Goal: Task Accomplishment & Management: Manage account settings

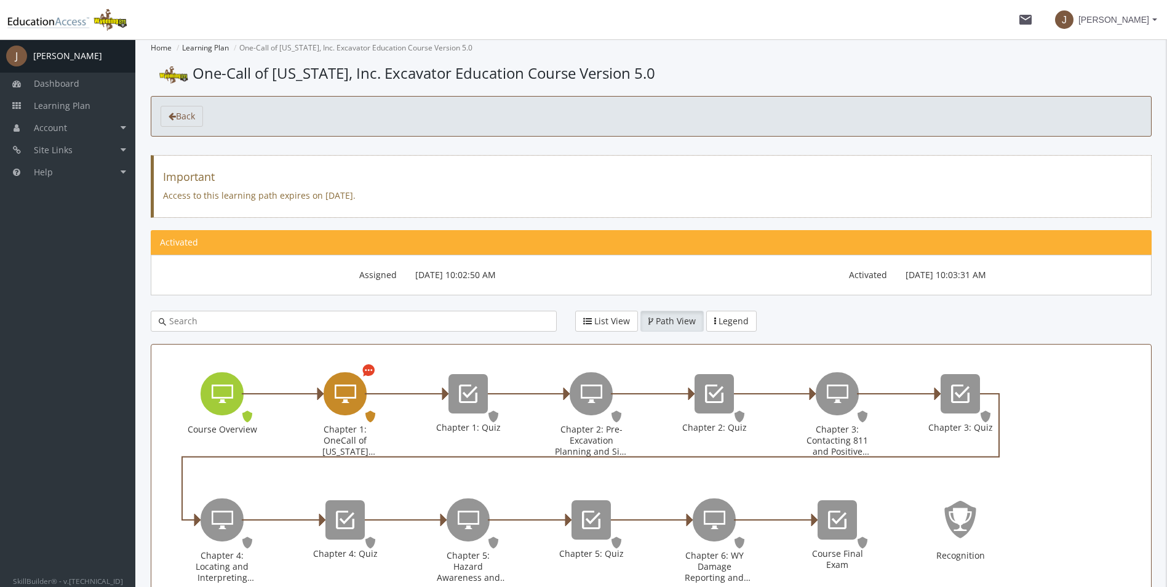
click at [338, 383] on icon "Chapter 1: OneCall of Wyoming Introduction" at bounding box center [346, 393] width 22 height 25
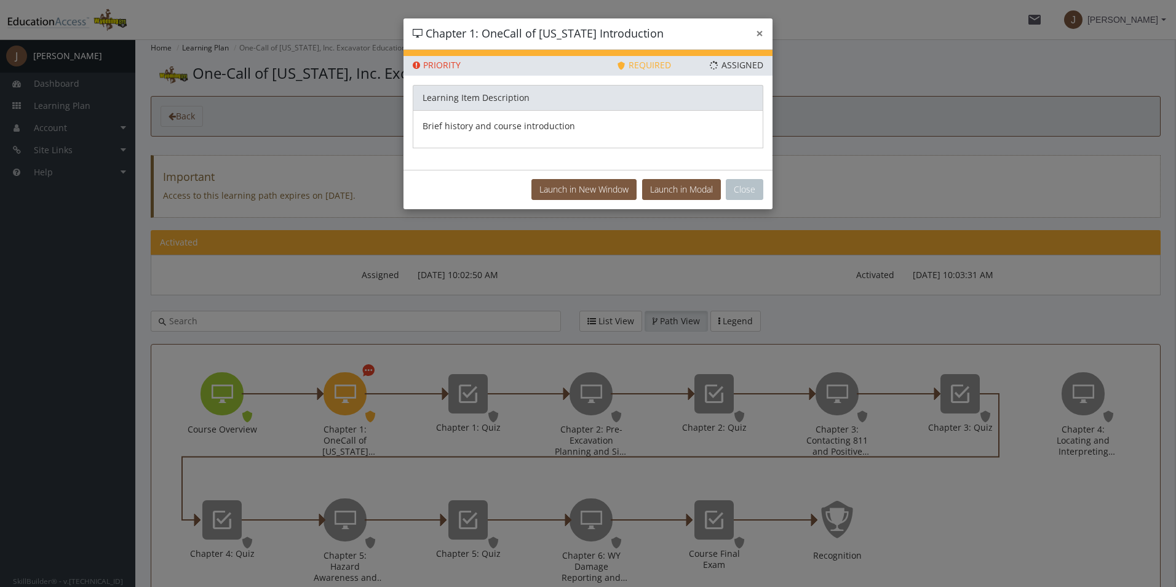
click at [760, 33] on button "×" at bounding box center [759, 33] width 7 height 13
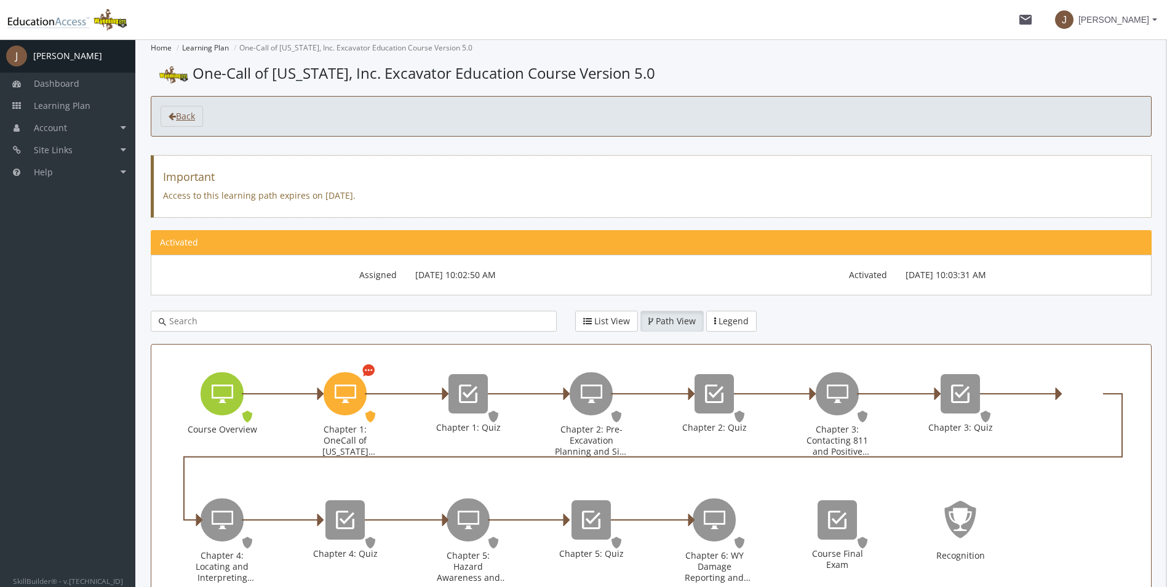
click at [195, 110] on span "Back" at bounding box center [185, 116] width 19 height 12
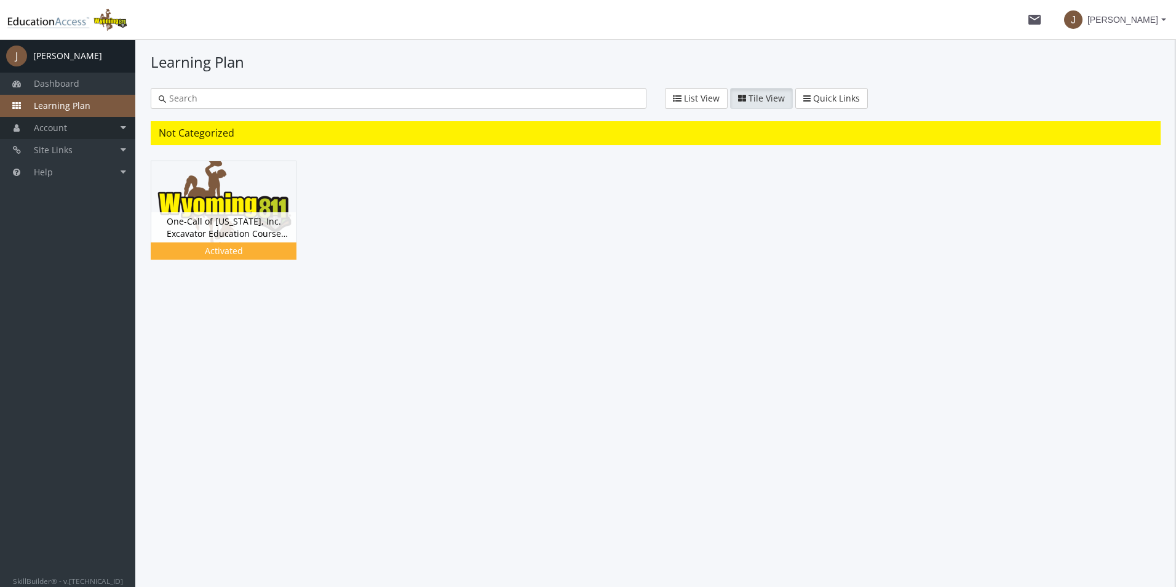
click at [60, 128] on span "Account" at bounding box center [50, 128] width 33 height 12
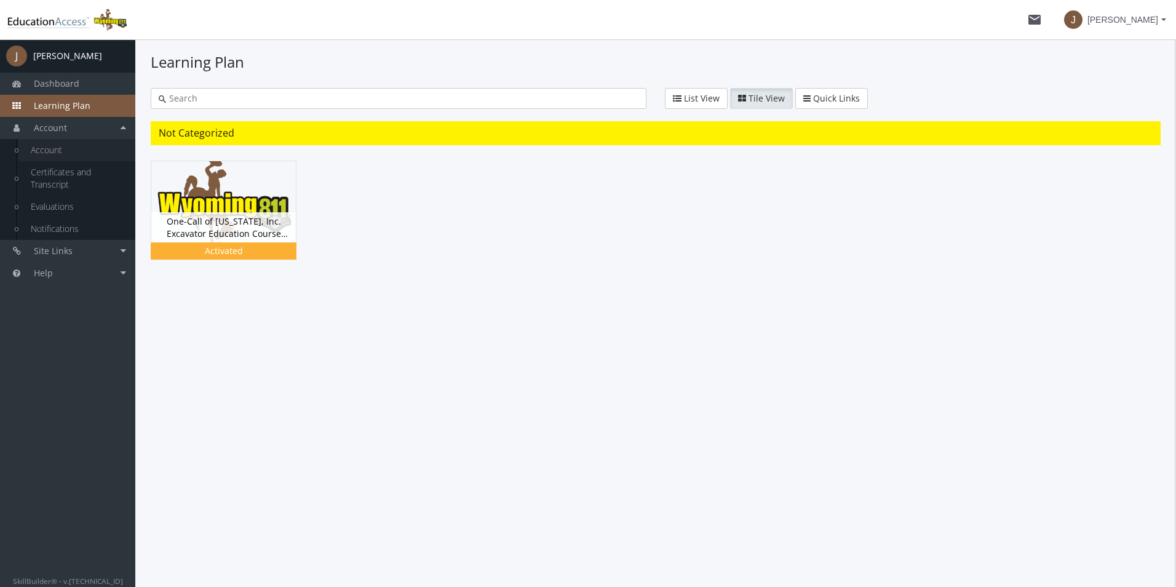
click at [65, 151] on link "Account" at bounding box center [76, 150] width 117 height 22
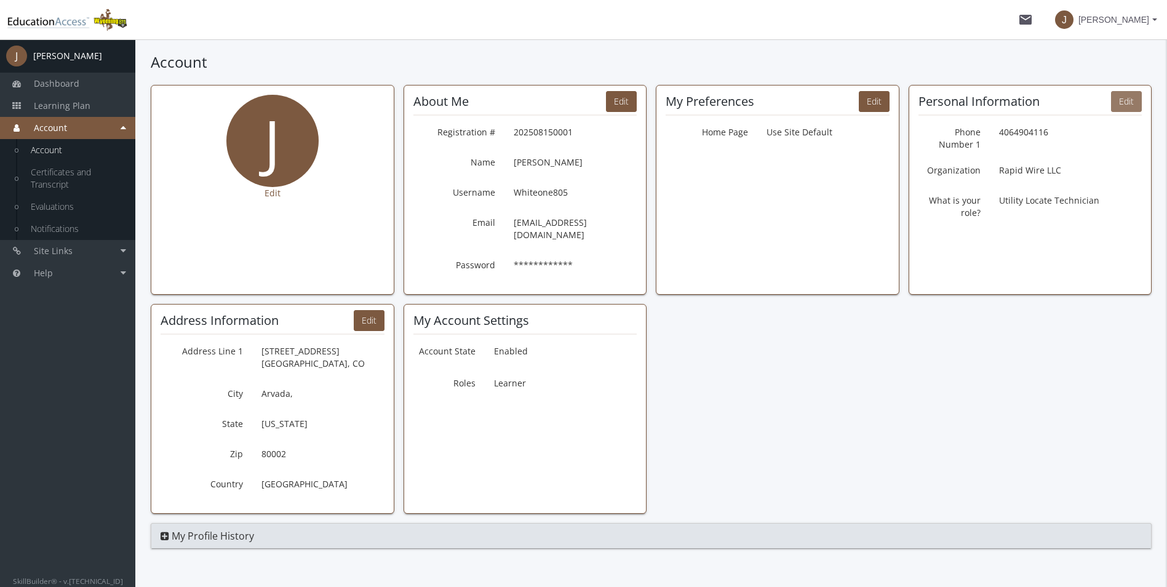
click at [1123, 105] on button "Edit" at bounding box center [1126, 101] width 31 height 21
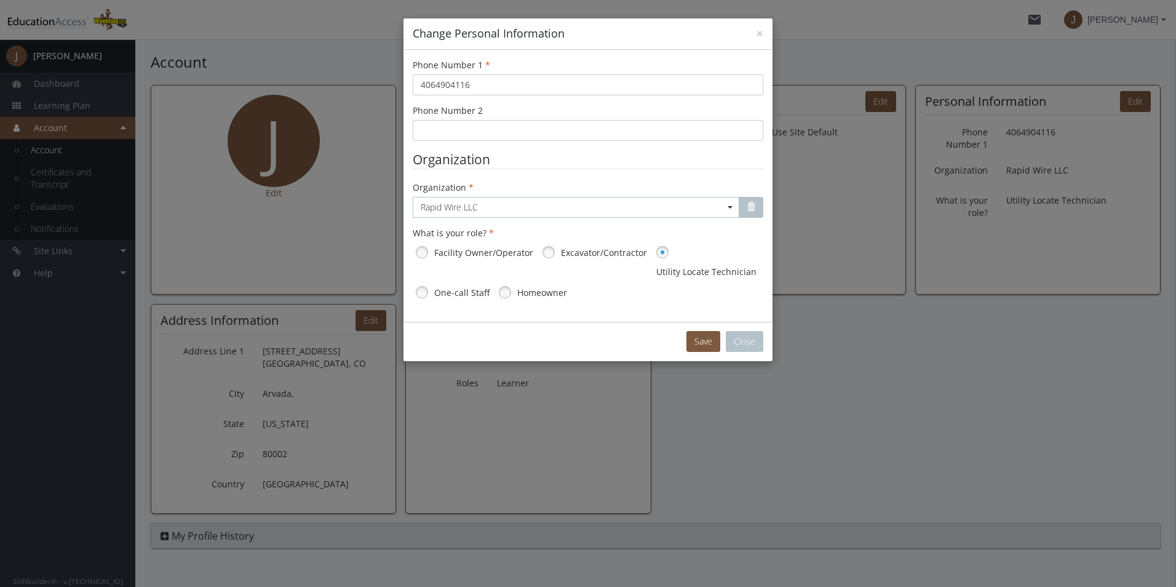
click at [593, 249] on label "Excavator/Contractor" at bounding box center [604, 253] width 86 height 12
click at [701, 345] on button "Save" at bounding box center [704, 341] width 34 height 21
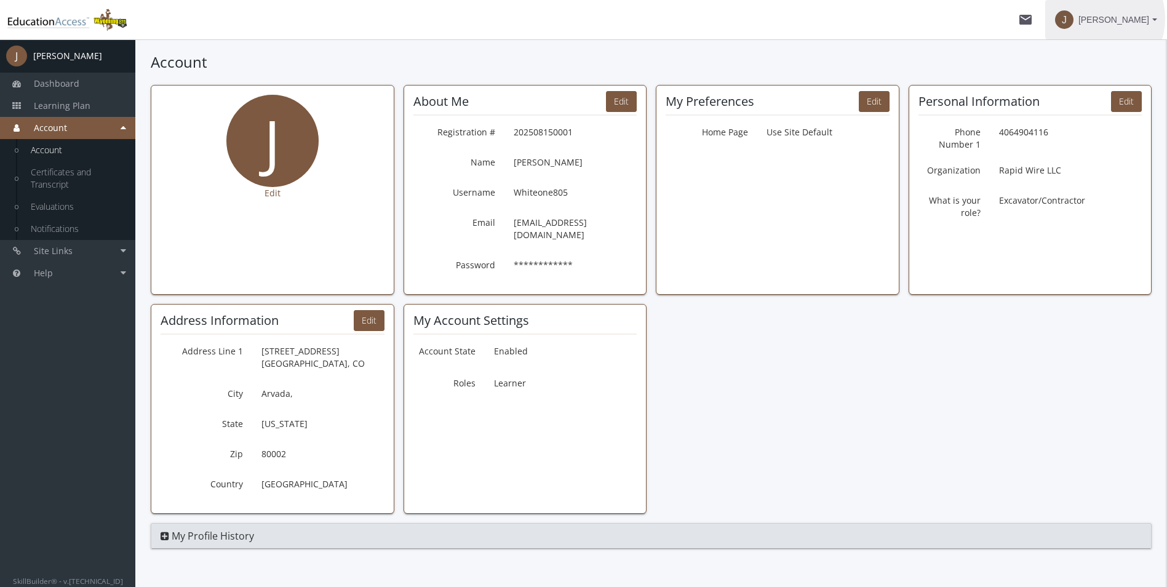
click at [1098, 18] on span "[PERSON_NAME]" at bounding box center [1114, 20] width 71 height 22
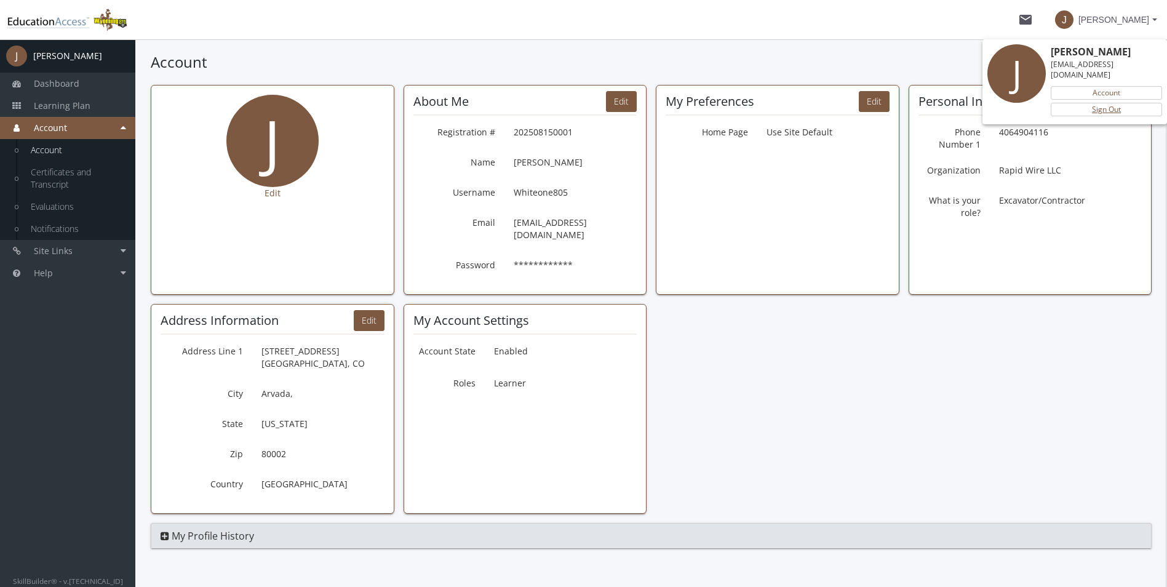
click at [1085, 103] on link "Sign Out" at bounding box center [1106, 110] width 111 height 14
